Goal: Task Accomplishment & Management: Use online tool/utility

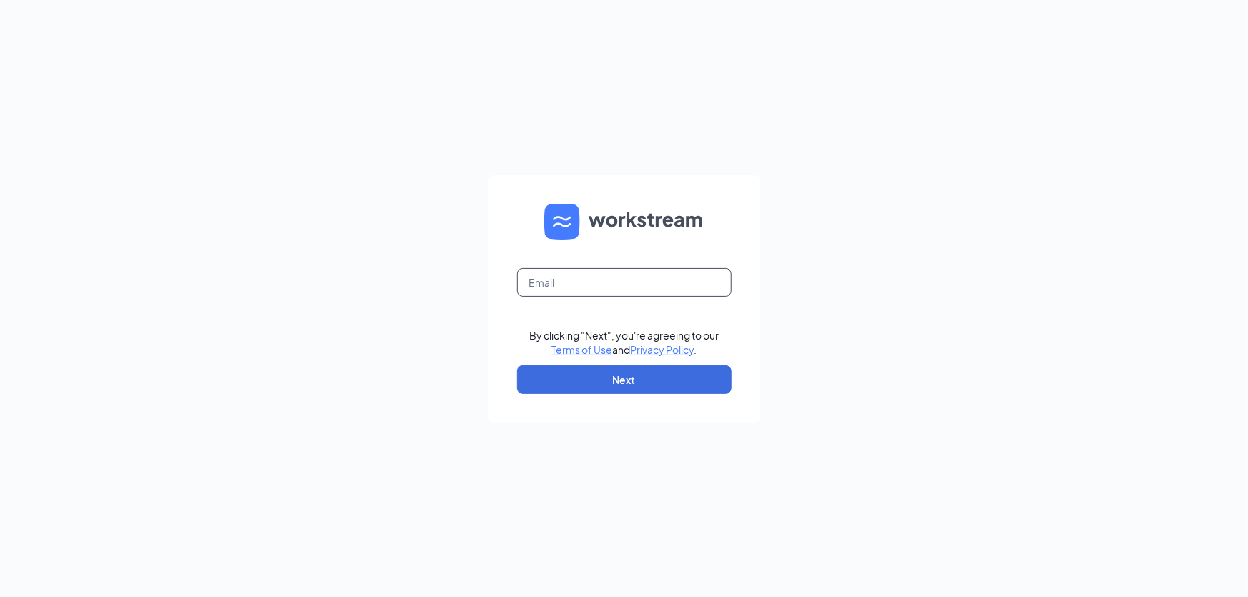
click at [596, 286] on input "text" at bounding box center [624, 282] width 215 height 29
type input "sappington@freddysusa.com"
click at [655, 380] on button "Next" at bounding box center [624, 379] width 215 height 29
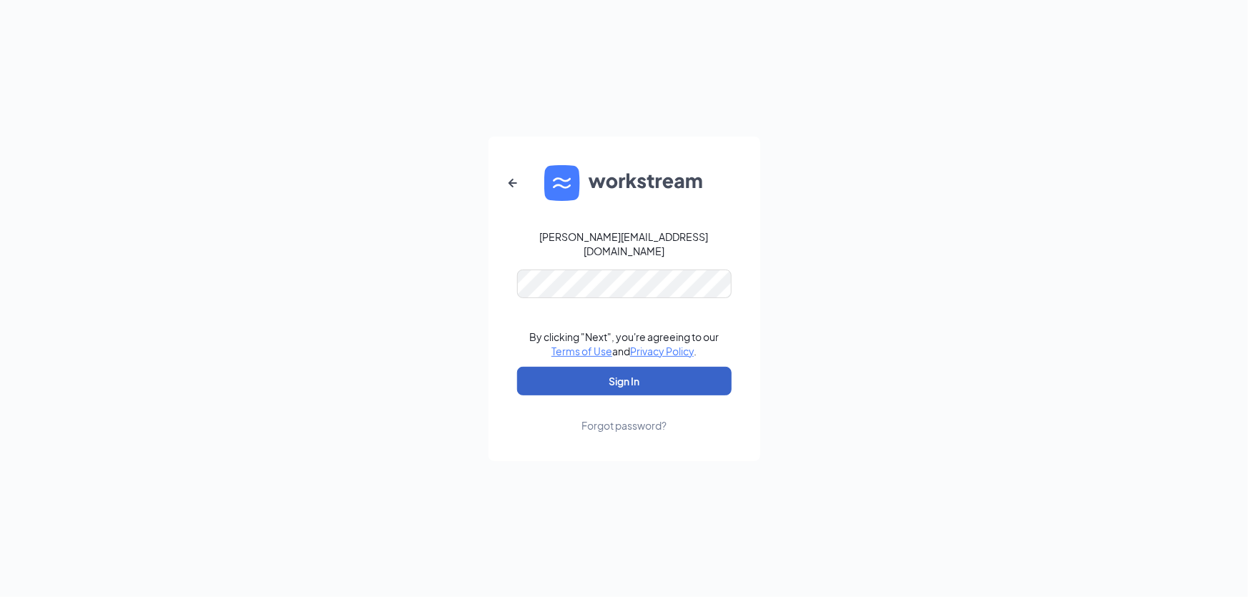
click at [652, 374] on button "Sign In" at bounding box center [624, 381] width 215 height 29
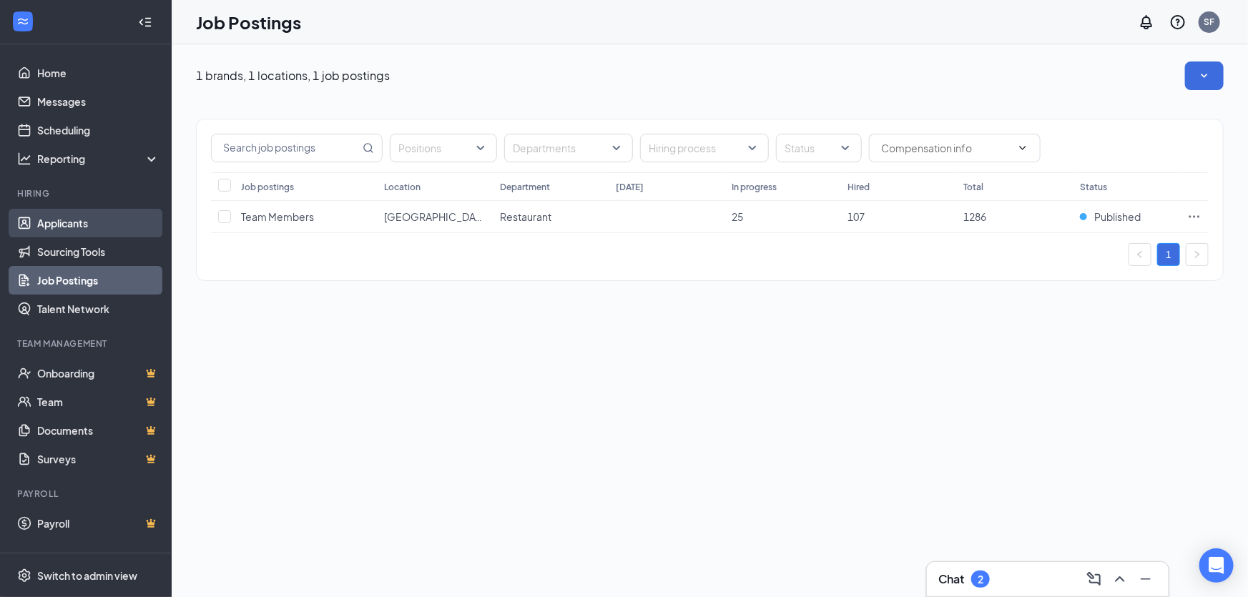
click at [64, 216] on link "Applicants" at bounding box center [98, 223] width 122 height 29
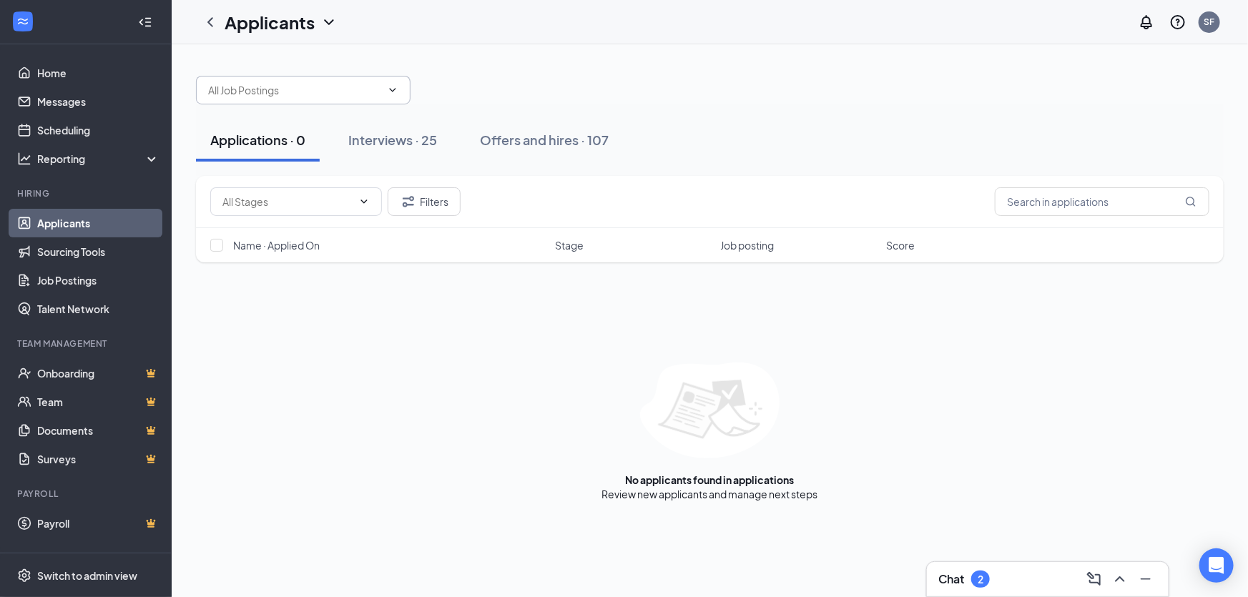
click at [323, 89] on input "text" at bounding box center [294, 90] width 173 height 16
click at [274, 89] on input "[PERSON_NAME]" at bounding box center [294, 90] width 173 height 16
type input "[PERSON_NAME]"
click at [382, 141] on div "Interviews · 25" at bounding box center [392, 140] width 89 height 18
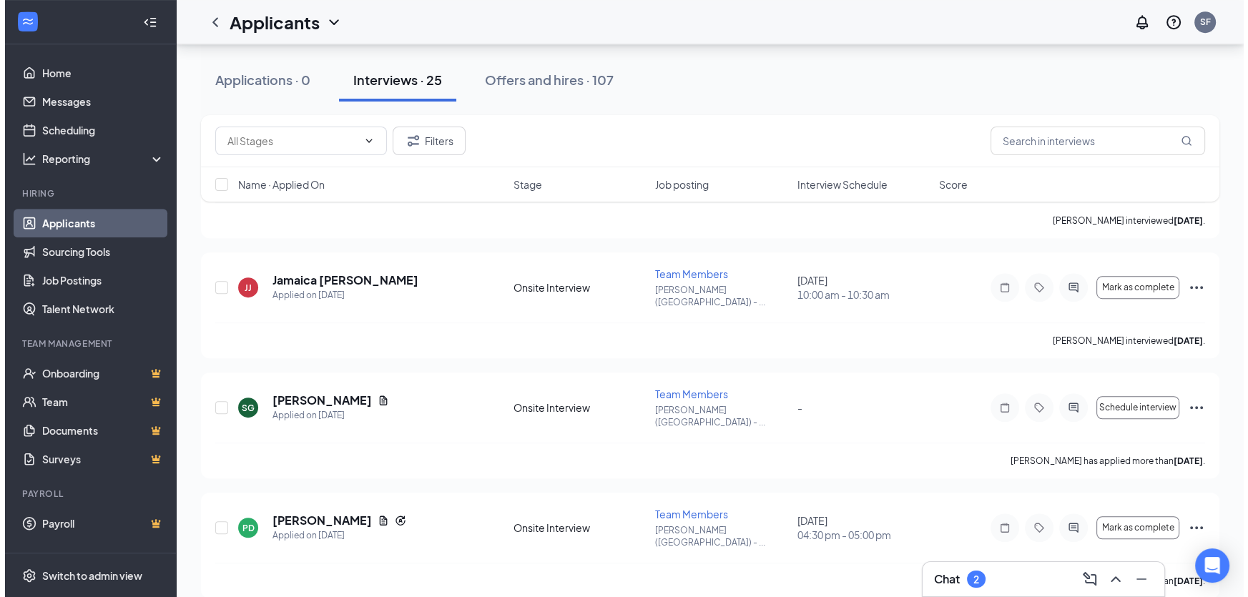
scroll to position [1170, 0]
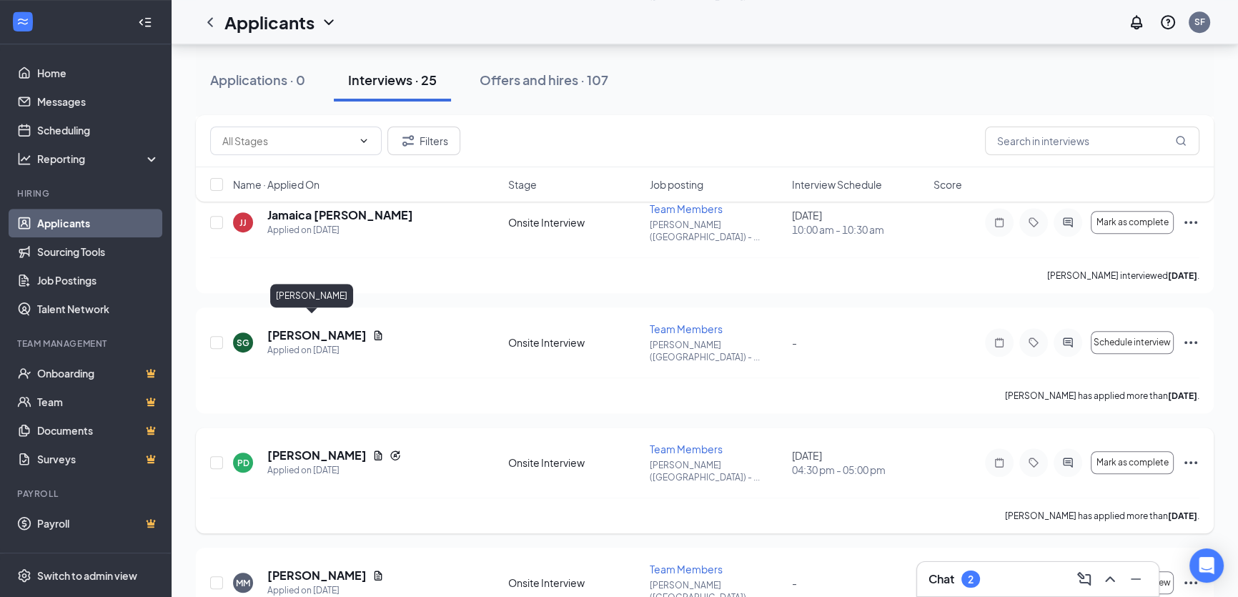
click at [310, 448] on h5 "[PERSON_NAME]" at bounding box center [316, 456] width 99 height 16
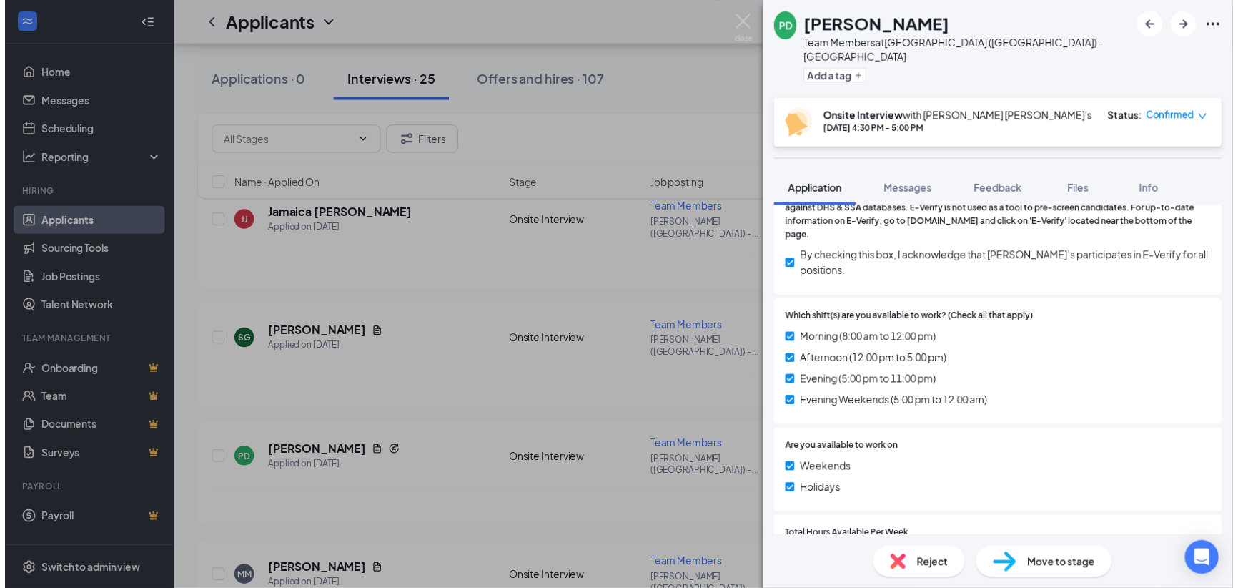
scroll to position [325, 0]
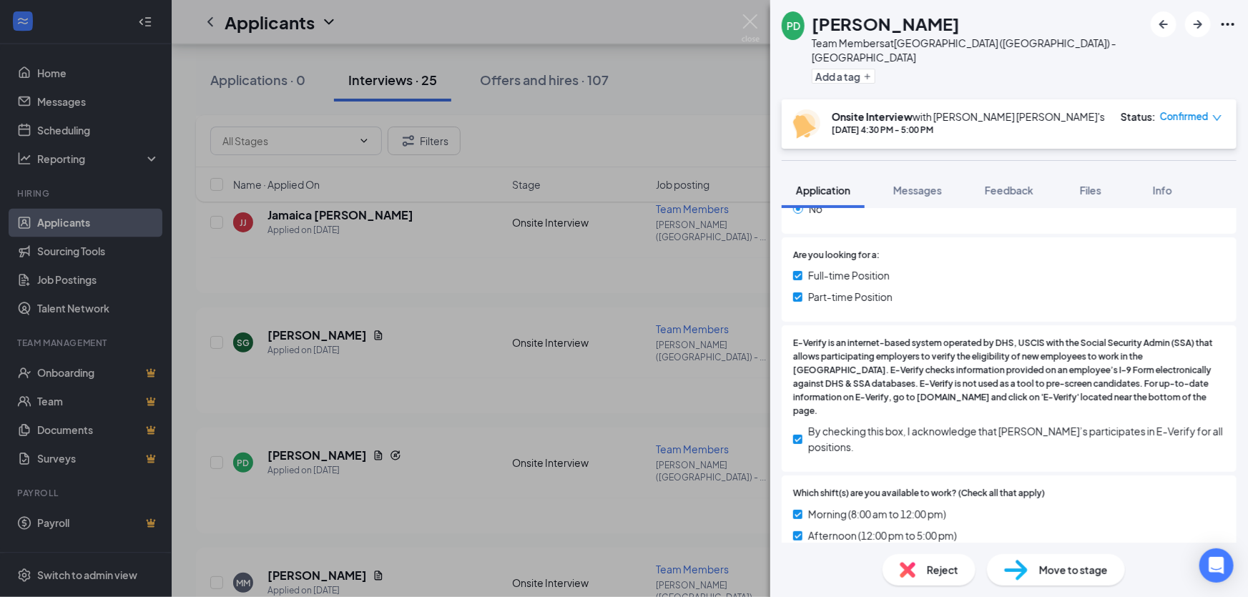
click at [629, 166] on div "PD [PERSON_NAME] Team Members at [GEOGRAPHIC_DATA] ([GEOGRAPHIC_DATA]) - [GEOGR…" at bounding box center [624, 298] width 1248 height 597
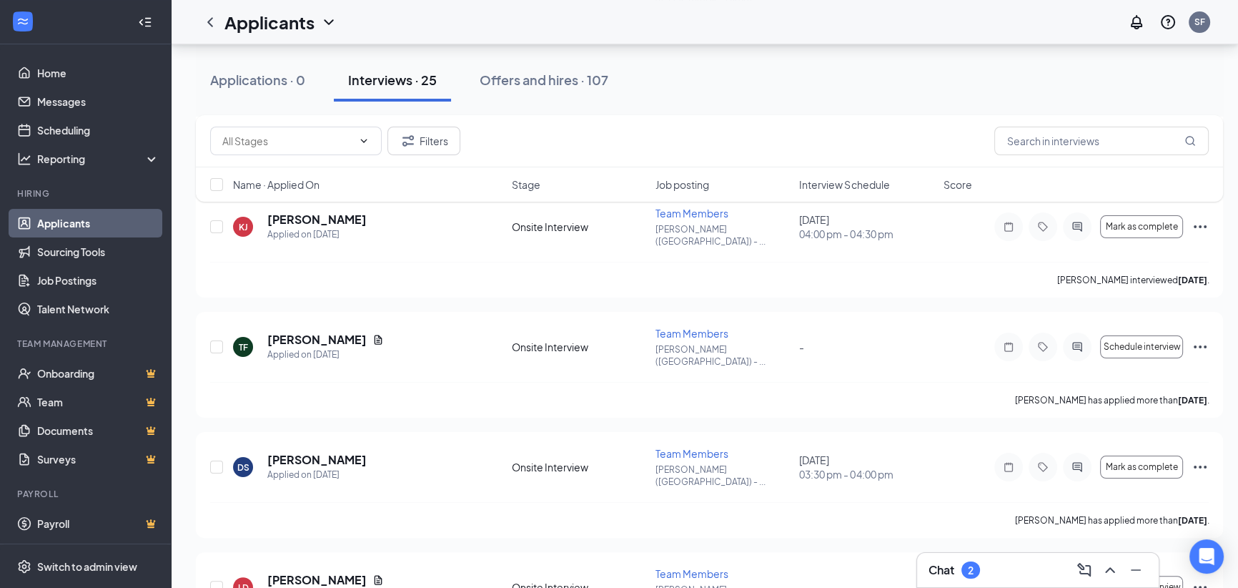
scroll to position [260, 0]
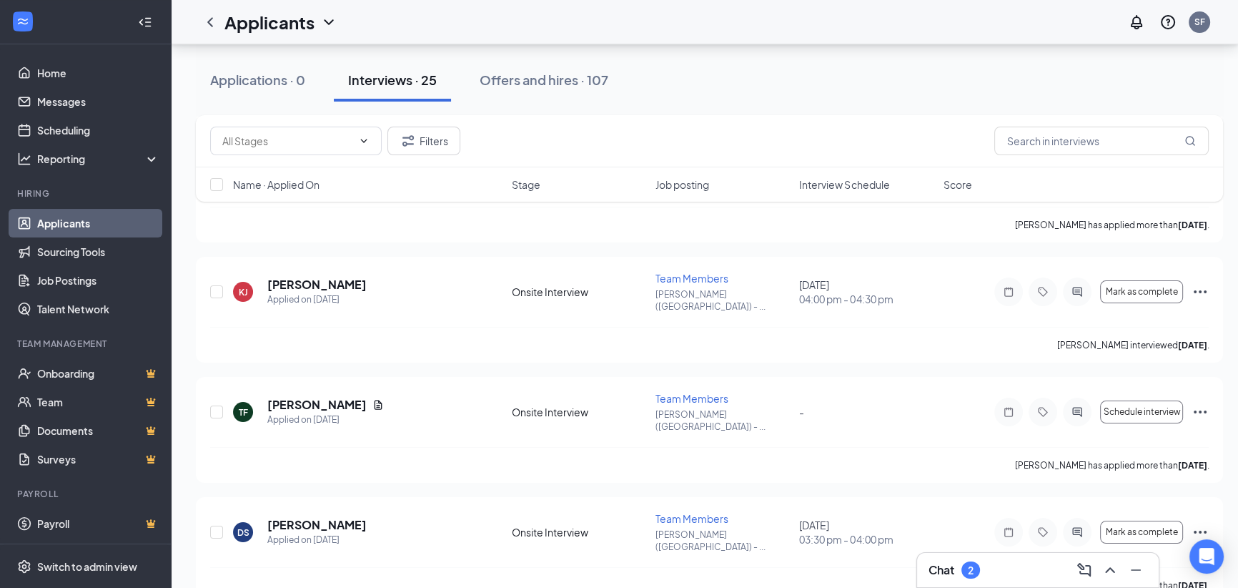
drag, startPoint x: 651, startPoint y: 359, endPoint x: 278, endPoint y: 588, distance: 437.2
click at [227, 328] on html "Home Messages Scheduling Reporting Hiring Applicants Sourcing Tools Job Posting…" at bounding box center [619, 34] width 1238 height 588
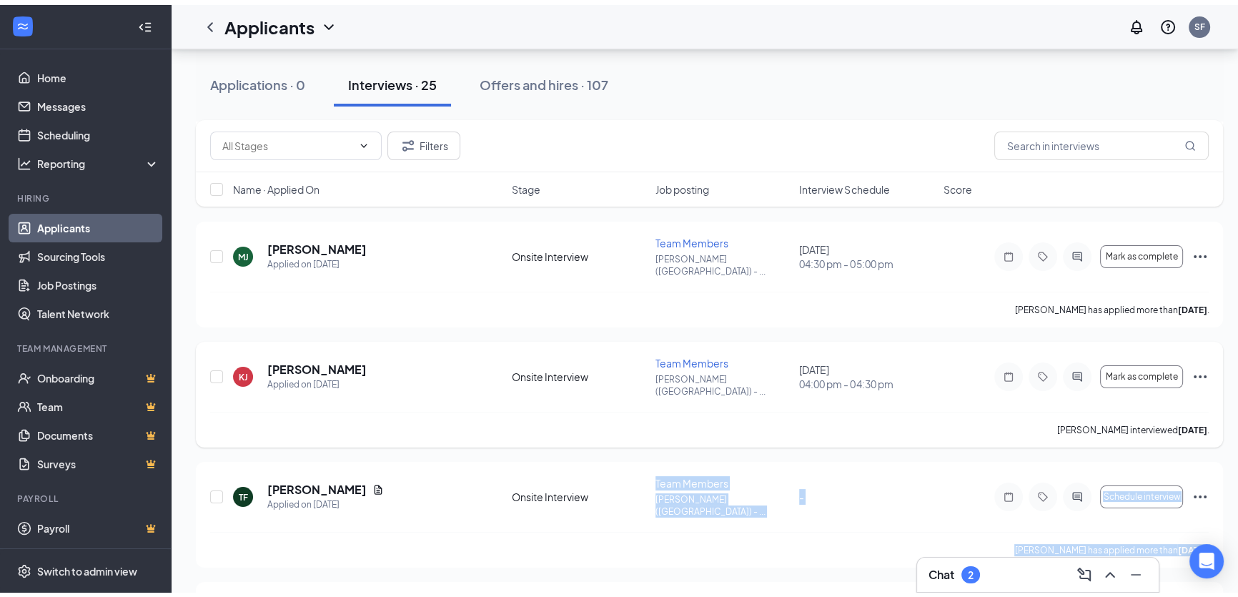
scroll to position [0, 0]
